Goal: Task Accomplishment & Management: Use online tool/utility

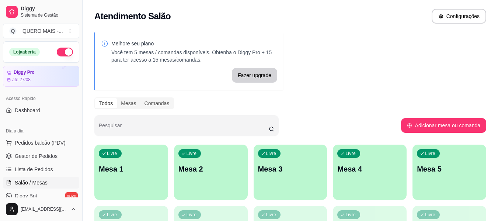
click at [135, 176] on div "Livre Mesa 1" at bounding box center [131, 167] width 74 height 46
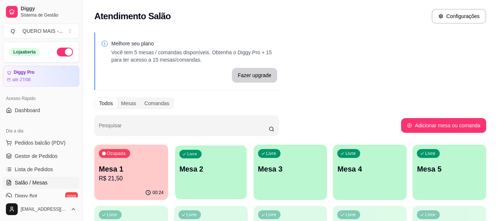
click at [232, 185] on div "Livre Mesa 2" at bounding box center [210, 167] width 71 height 45
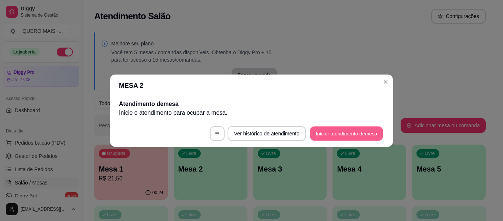
click at [342, 136] on button "Iniciar atendimento de mesa" at bounding box center [346, 133] width 73 height 14
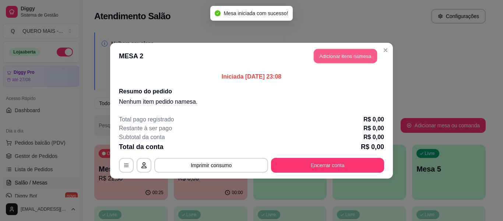
click at [335, 58] on button "Adicionar itens na mesa" at bounding box center [345, 56] width 63 height 14
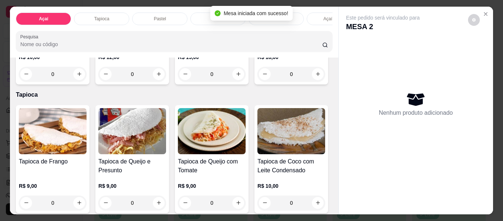
scroll to position [258, 0]
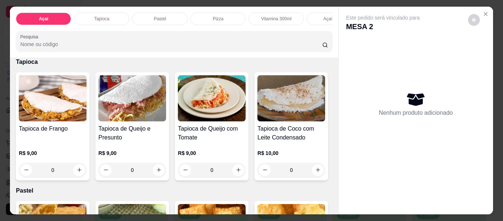
click at [257, 49] on div "0" at bounding box center [291, 41] width 68 height 15
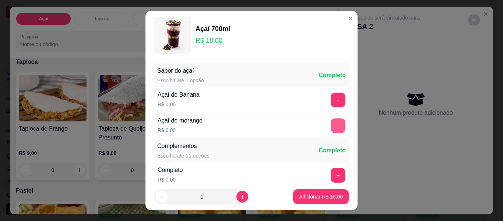
click at [331, 126] on button "+" at bounding box center [338, 125] width 15 height 15
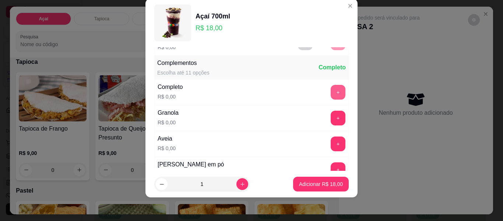
scroll to position [79, 0]
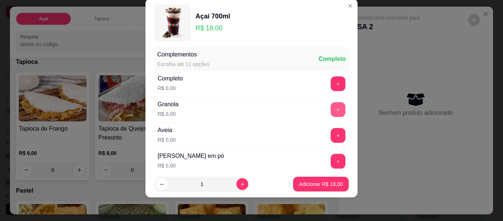
click at [331, 108] on button "+" at bounding box center [338, 109] width 15 height 15
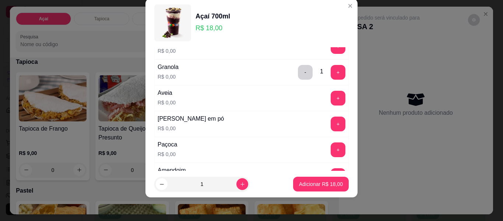
scroll to position [116, 0]
click at [298, 76] on button "-" at bounding box center [305, 72] width 15 height 15
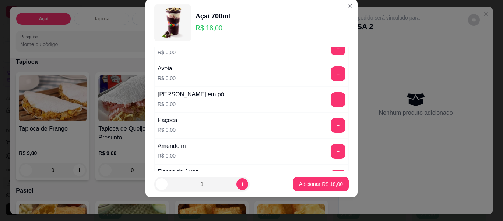
scroll to position [153, 0]
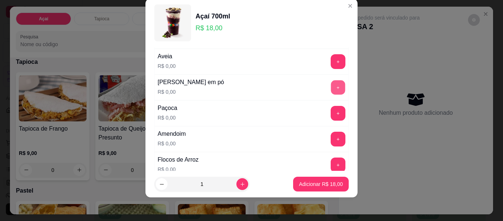
click at [331, 84] on button "+" at bounding box center [338, 87] width 14 height 14
click at [331, 117] on button "+" at bounding box center [338, 113] width 14 height 14
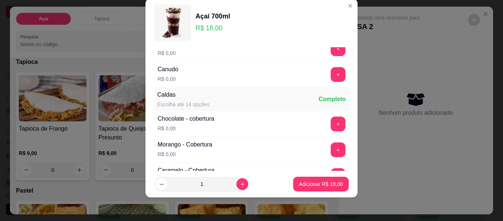
scroll to position [410, 0]
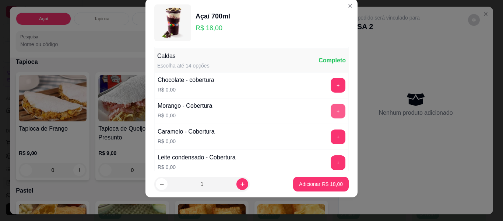
click at [331, 115] on button "+" at bounding box center [338, 111] width 15 height 15
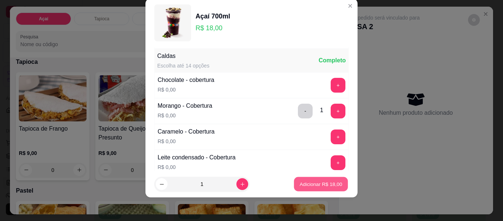
click at [314, 183] on p "Adicionar R$ 18,00" at bounding box center [321, 183] width 43 height 7
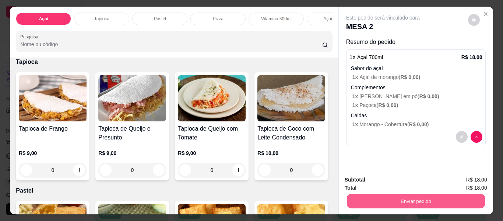
click at [410, 200] on button "Enviar pedido" at bounding box center [416, 201] width 138 height 14
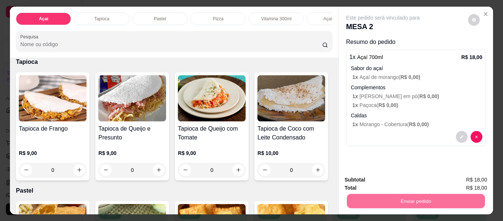
click at [403, 181] on button "Não registrar e enviar pedido" at bounding box center [391, 180] width 77 height 14
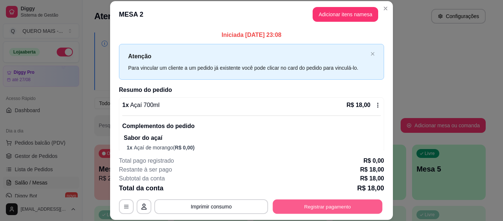
click at [365, 210] on button "Registrar pagamento" at bounding box center [328, 206] width 110 height 14
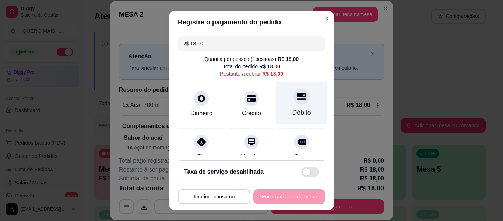
click at [297, 99] on icon at bounding box center [302, 95] width 10 height 7
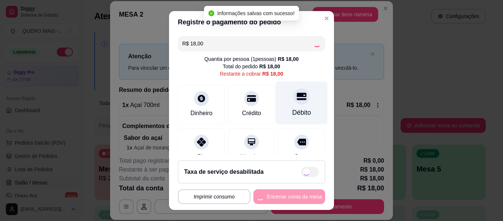
type input "R$ 0,00"
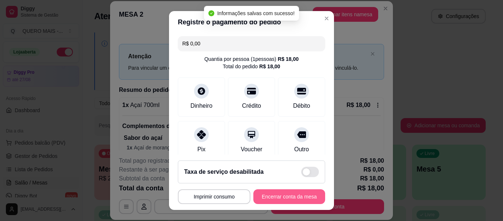
click at [277, 196] on button "Encerrar conta da mesa" at bounding box center [289, 196] width 72 height 15
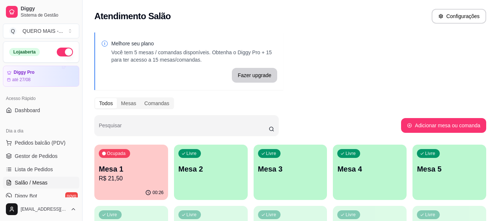
click at [126, 171] on p "Mesa 1" at bounding box center [131, 169] width 65 height 10
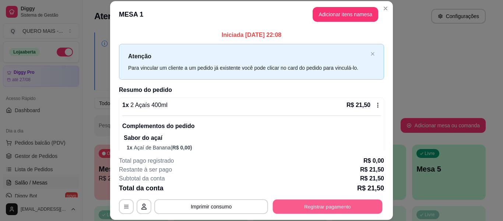
click at [311, 201] on button "Registrar pagamento" at bounding box center [328, 206] width 110 height 14
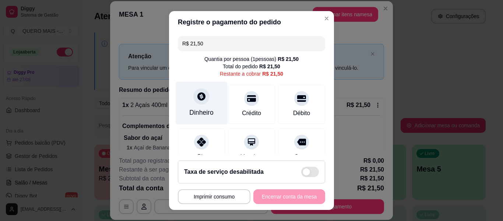
click at [200, 104] on div "Dinheiro" at bounding box center [202, 102] width 52 height 43
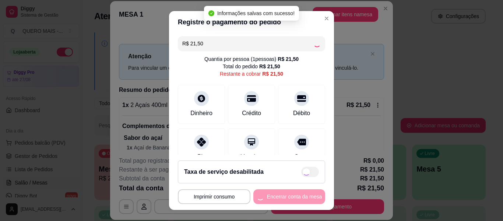
type input "R$ 0,00"
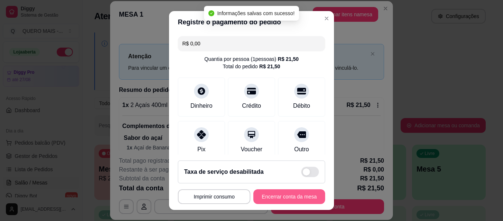
click at [272, 197] on button "Encerrar conta da mesa" at bounding box center [289, 196] width 72 height 15
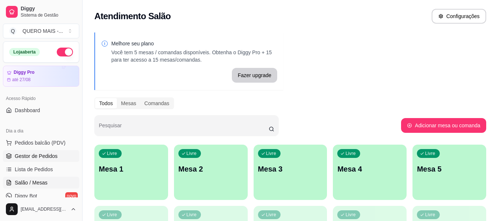
click at [56, 154] on link "Gestor de Pedidos" at bounding box center [41, 156] width 76 height 12
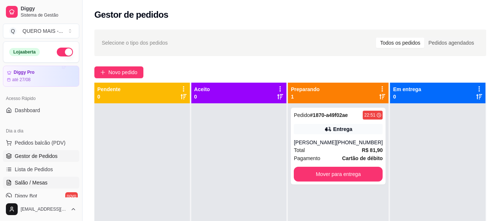
click at [25, 185] on span "Salão / Mesas" at bounding box center [31, 182] width 33 height 7
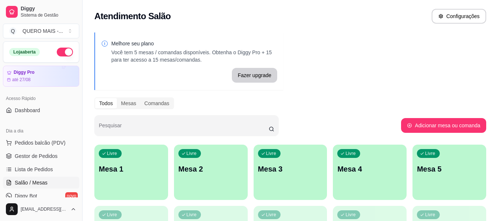
click at [122, 181] on div "Livre Mesa 1" at bounding box center [131, 167] width 74 height 46
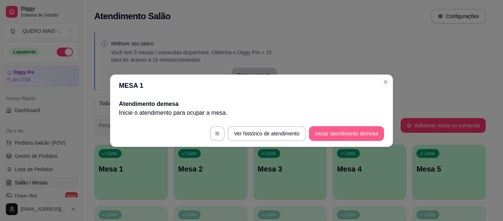
click at [319, 132] on button "Iniciar atendimento de mesa" at bounding box center [346, 133] width 75 height 15
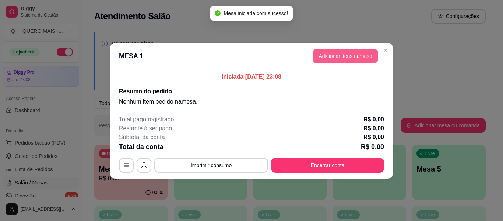
click at [339, 56] on button "Adicionar itens na mesa" at bounding box center [346, 56] width 66 height 15
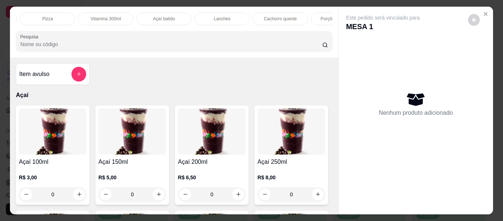
scroll to position [0, 172]
click at [214, 16] on p "Lanches" at bounding box center [221, 19] width 17 height 6
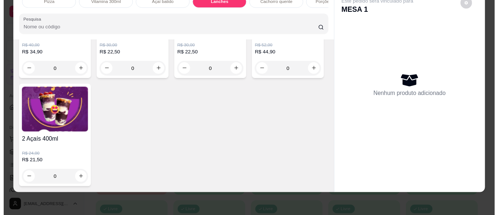
scroll to position [2763, 0]
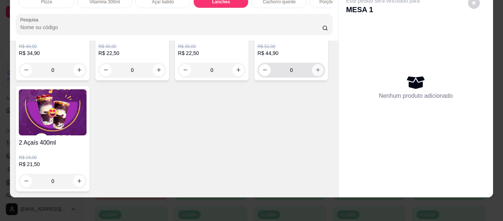
click at [316, 72] on icon "increase-product-quantity" at bounding box center [318, 70] width 4 height 4
type input "1"
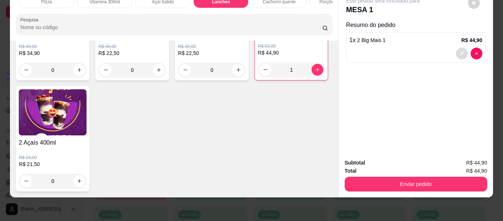
click at [456, 49] on button "decrease-product-quantity" at bounding box center [462, 54] width 12 height 12
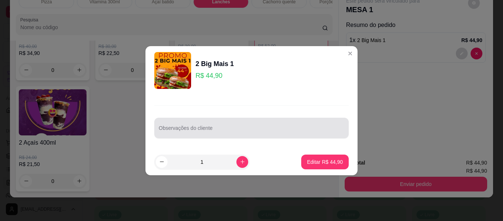
click at [218, 129] on input "Observações do cliente" at bounding box center [252, 130] width 186 height 7
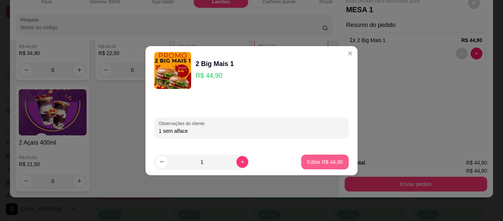
type input "1 sem alface"
click at [310, 158] on button "Editar R$ 44,90" at bounding box center [325, 161] width 48 height 15
type input "0"
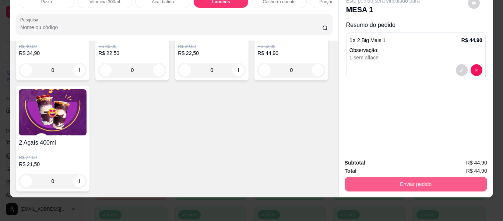
click at [413, 177] on button "Enviar pedido" at bounding box center [416, 183] width 143 height 15
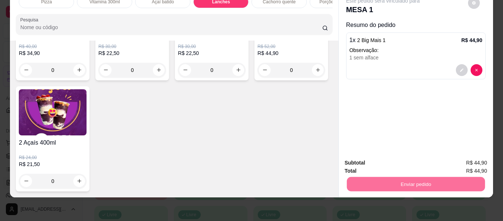
click at [382, 159] on button "Não registrar e enviar pedido" at bounding box center [391, 160] width 77 height 14
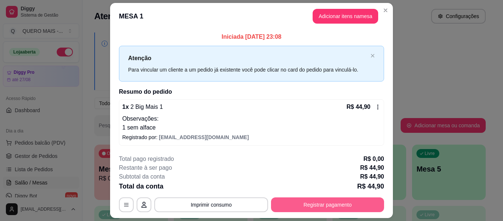
click at [316, 205] on button "Registrar pagamento" at bounding box center [327, 204] width 113 height 15
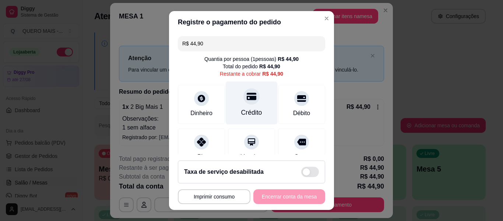
click at [243, 102] on div at bounding box center [251, 96] width 16 height 16
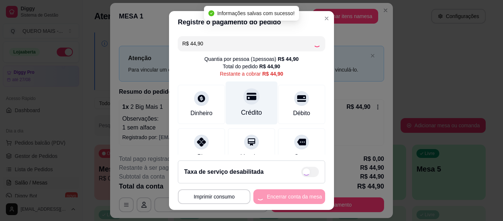
type input "R$ 0,00"
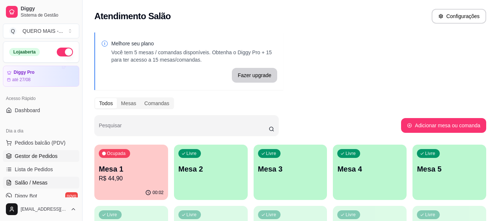
click at [56, 155] on span "Gestor de Pedidos" at bounding box center [36, 155] width 43 height 7
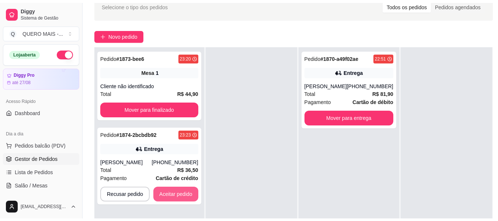
scroll to position [74, 0]
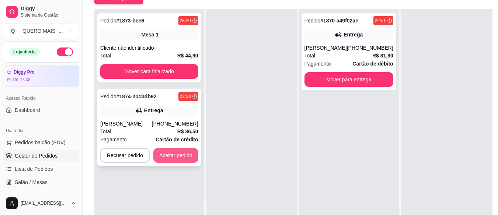
click at [169, 160] on button "Aceitar pedido" at bounding box center [175, 155] width 45 height 15
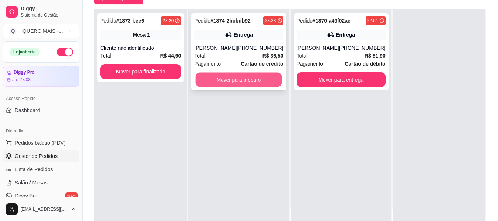
click at [238, 78] on button "Mover para preparo" at bounding box center [239, 80] width 86 height 14
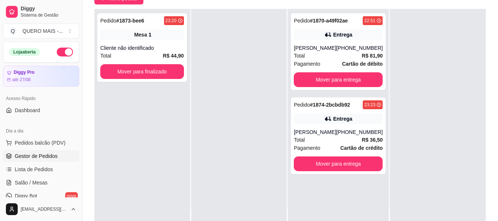
click at [64, 54] on button "button" at bounding box center [65, 52] width 16 height 9
